Goal: Transaction & Acquisition: Register for event/course

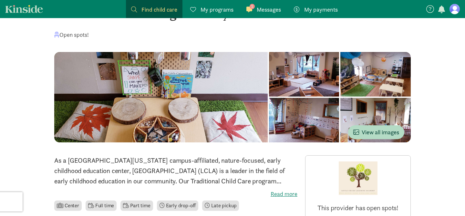
scroll to position [34, 0]
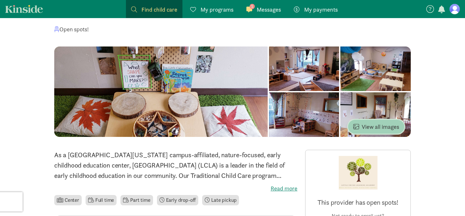
click at [376, 130] on span "View all images" at bounding box center [377, 126] width 46 height 9
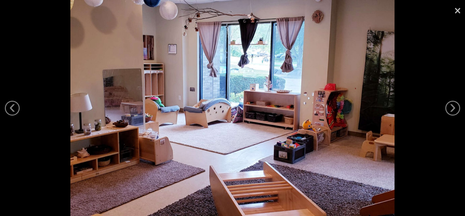
click at [459, 14] on link "×" at bounding box center [457, 9] width 15 height 19
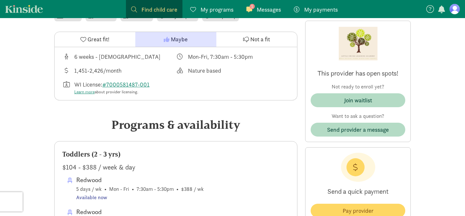
scroll to position [227, 0]
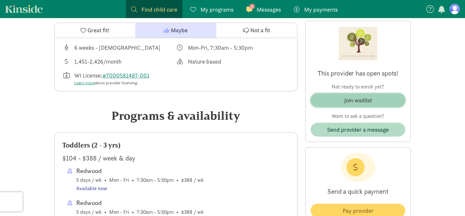
click at [364, 100] on div "Join waitlist" at bounding box center [358, 100] width 28 height 9
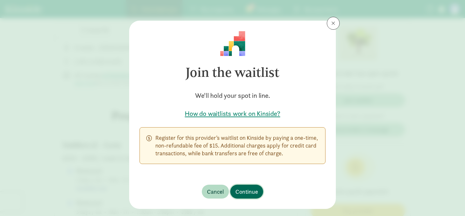
click at [248, 191] on span "Continue" at bounding box center [247, 191] width 23 height 9
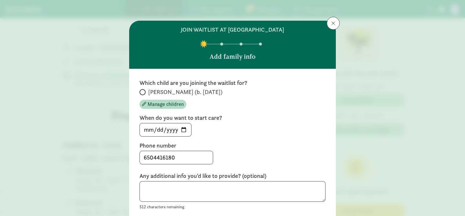
click at [157, 95] on span "[PERSON_NAME] (b. [DATE])" at bounding box center [185, 92] width 74 height 8
click at [144, 94] on input "[PERSON_NAME] (b. [DATE])" at bounding box center [142, 92] width 4 height 4
radio input "true"
click at [178, 132] on input "[DATE]" at bounding box center [165, 129] width 51 height 13
click at [184, 128] on input "[DATE]" at bounding box center [165, 129] width 51 height 13
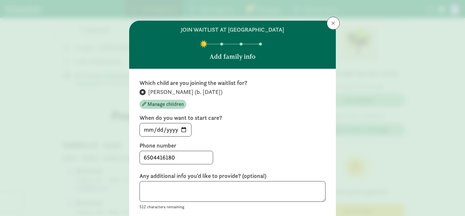
click at [222, 130] on div "[DATE]" at bounding box center [233, 130] width 186 height 14
click at [187, 130] on input "[DATE]" at bounding box center [165, 129] width 51 height 13
type input "[DATE]"
click at [232, 126] on div "[DATE]" at bounding box center [233, 130] width 186 height 14
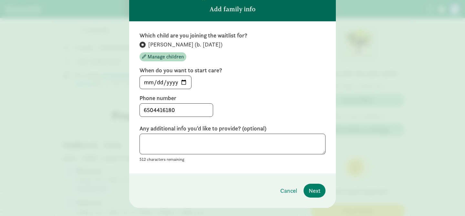
scroll to position [47, 0]
click at [309, 188] on span "Next" at bounding box center [315, 191] width 12 height 9
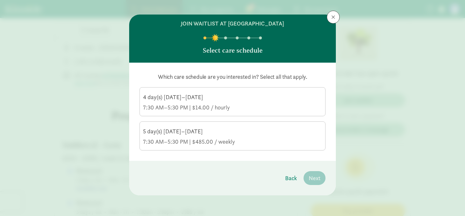
scroll to position [6, 0]
click at [251, 128] on div "5 day(s) [DATE]–[DATE]" at bounding box center [232, 132] width 179 height 8
click at [0, 0] on input "5 day(s) [DATE]–[DATE] 7:30 AM–5:30 PM | $485.00 / weekly" at bounding box center [0, 0] width 0 height 0
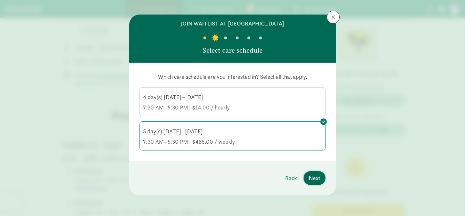
click at [322, 176] on button "Next" at bounding box center [315, 178] width 22 height 14
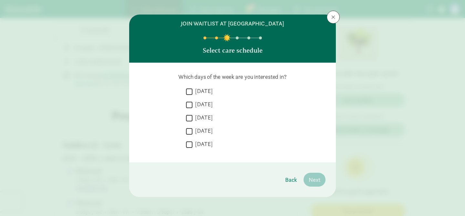
click at [202, 90] on label "[DATE]" at bounding box center [203, 91] width 20 height 8
click at [193, 90] on input "[DATE]" at bounding box center [189, 91] width 6 height 9
checkbox input "true"
click at [202, 101] on label "[DATE]" at bounding box center [203, 104] width 20 height 8
click at [193, 101] on input "[DATE]" at bounding box center [189, 104] width 6 height 9
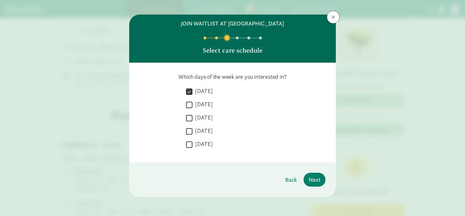
checkbox input "true"
click at [205, 118] on label "[DATE]" at bounding box center [203, 118] width 20 height 8
click at [193, 118] on input "[DATE]" at bounding box center [189, 118] width 6 height 9
checkbox input "true"
click at [205, 128] on label "[DATE]" at bounding box center [203, 131] width 20 height 8
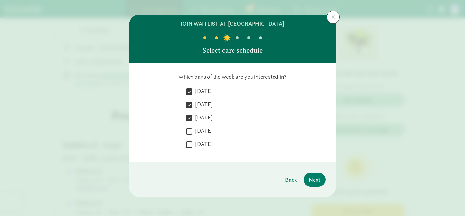
click at [193, 128] on input "[DATE]" at bounding box center [189, 131] width 6 height 9
checkbox input "true"
click at [201, 143] on label "[DATE]" at bounding box center [203, 144] width 20 height 8
click at [193, 143] on input "[DATE]" at bounding box center [189, 144] width 6 height 9
checkbox input "true"
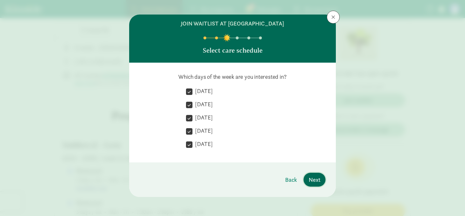
click at [308, 176] on button "Next" at bounding box center [315, 180] width 22 height 14
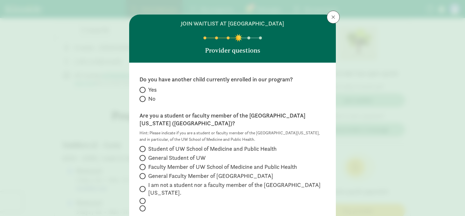
click at [152, 97] on span "No" at bounding box center [151, 99] width 7 height 8
click at [144, 97] on input "No" at bounding box center [142, 99] width 4 height 4
radio input "true"
click at [186, 163] on span "Faculty Member of UW School of Medicine and Public Health" at bounding box center [222, 167] width 149 height 8
click at [144, 165] on input "Faculty Member of UW School of Medicine and Public Health" at bounding box center [142, 167] width 4 height 4
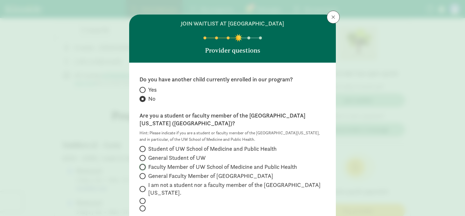
radio input "true"
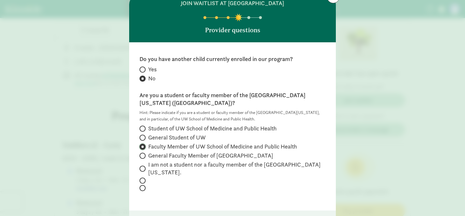
scroll to position [61, 0]
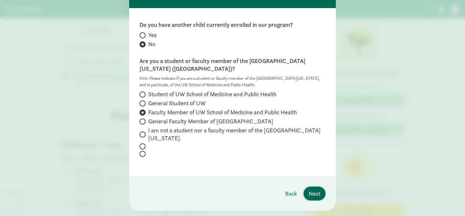
click at [314, 187] on button "Next" at bounding box center [315, 194] width 22 height 14
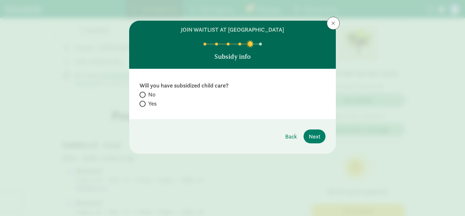
click at [148, 95] on label "No" at bounding box center [233, 95] width 186 height 8
click at [144, 95] on input "No" at bounding box center [142, 95] width 4 height 4
radio input "true"
click at [317, 138] on span "Next" at bounding box center [315, 136] width 12 height 9
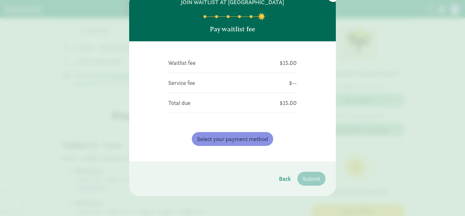
scroll to position [28, 0]
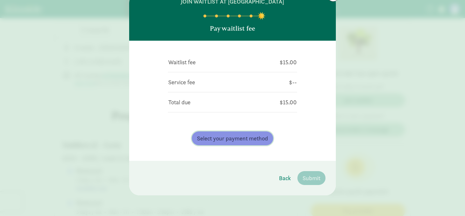
click at [247, 137] on span "Select your payment method" at bounding box center [232, 138] width 71 height 9
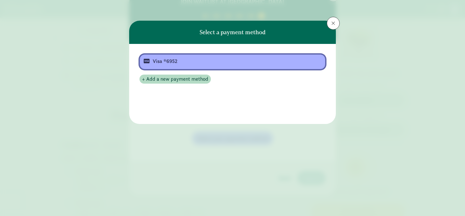
click at [284, 59] on div "Visa *6952" at bounding box center [232, 62] width 158 height 8
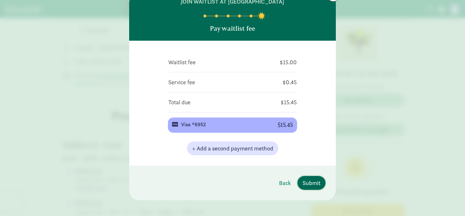
click at [304, 181] on span "Submit" at bounding box center [312, 183] width 18 height 9
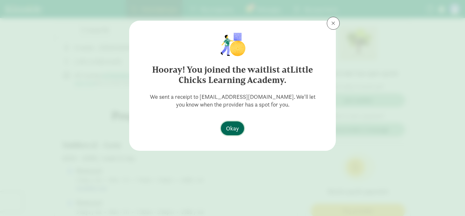
click at [232, 131] on span "Okay" at bounding box center [232, 128] width 13 height 9
